Goal: Transaction & Acquisition: Book appointment/travel/reservation

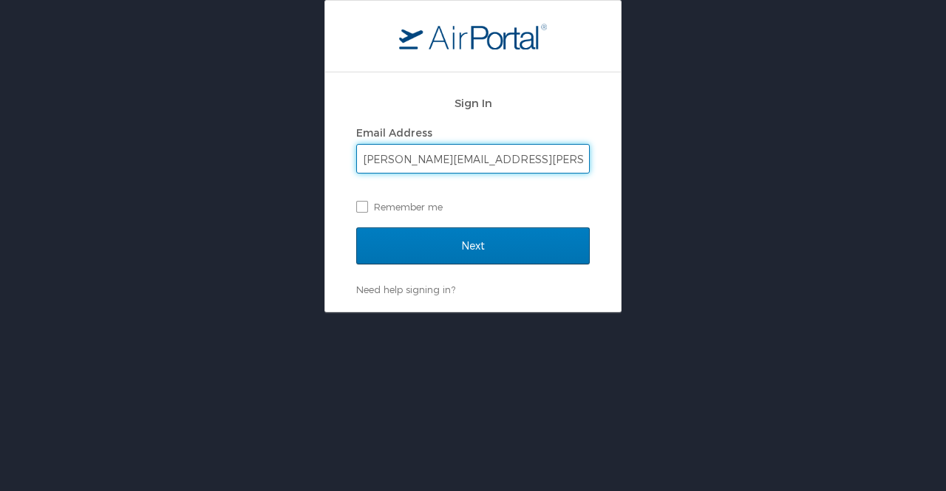
type input "[PERSON_NAME][EMAIL_ADDRESS][PERSON_NAME][DOMAIN_NAME]"
click at [356, 228] on input "Next" at bounding box center [473, 246] width 234 height 37
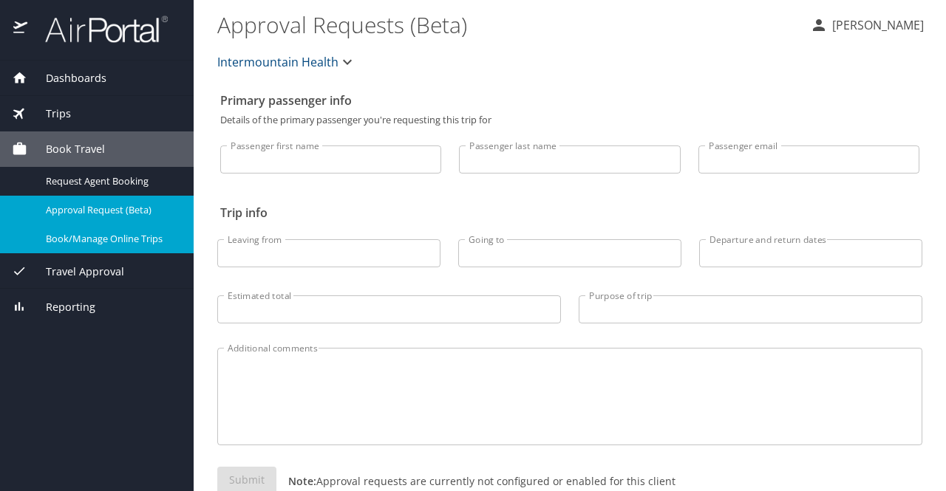
click at [78, 229] on link "Book/Manage Online Trips" at bounding box center [97, 239] width 194 height 29
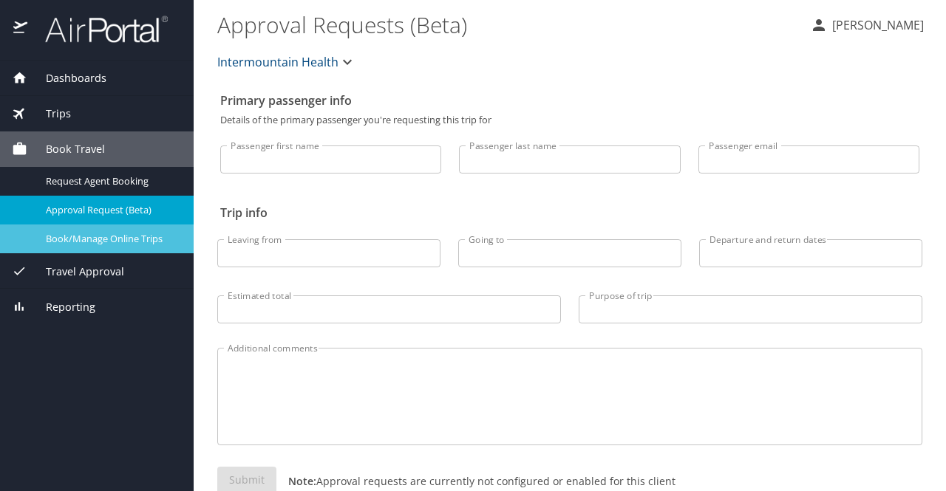
click at [81, 232] on span "Book/Manage Online Trips" at bounding box center [111, 239] width 130 height 14
